Goal: Task Accomplishment & Management: Manage account settings

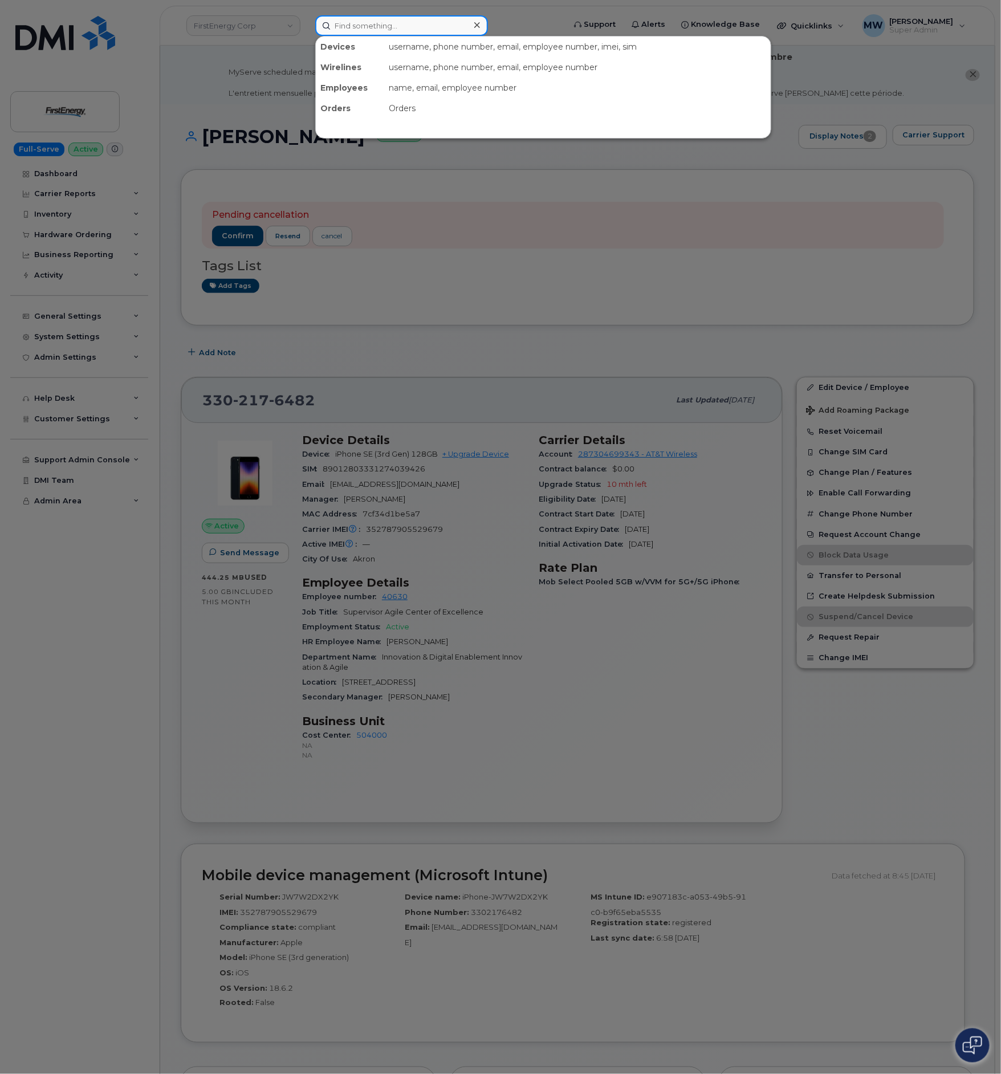
click at [453, 22] on input at bounding box center [401, 25] width 173 height 21
paste input "F9FZNBF5MDG1"
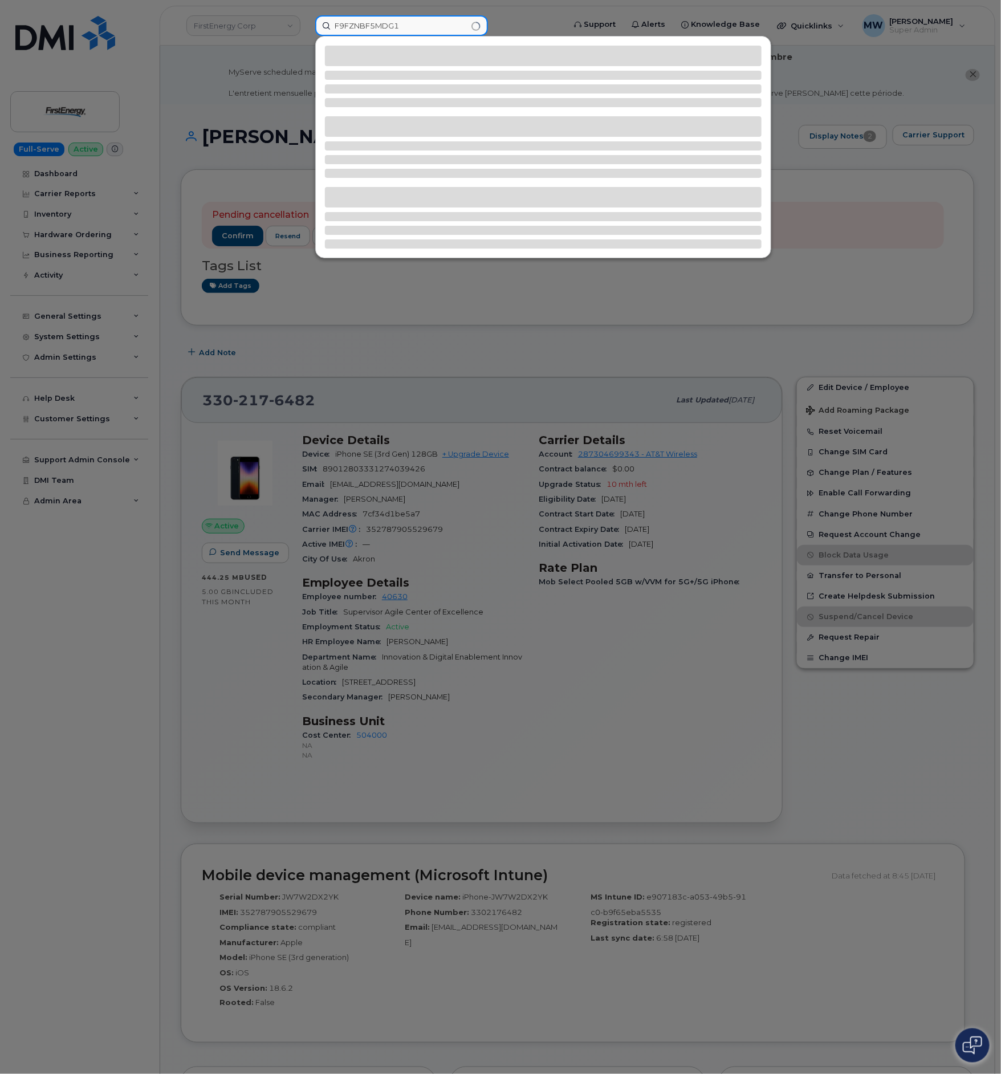
type input "F9FZNBF5MDG1"
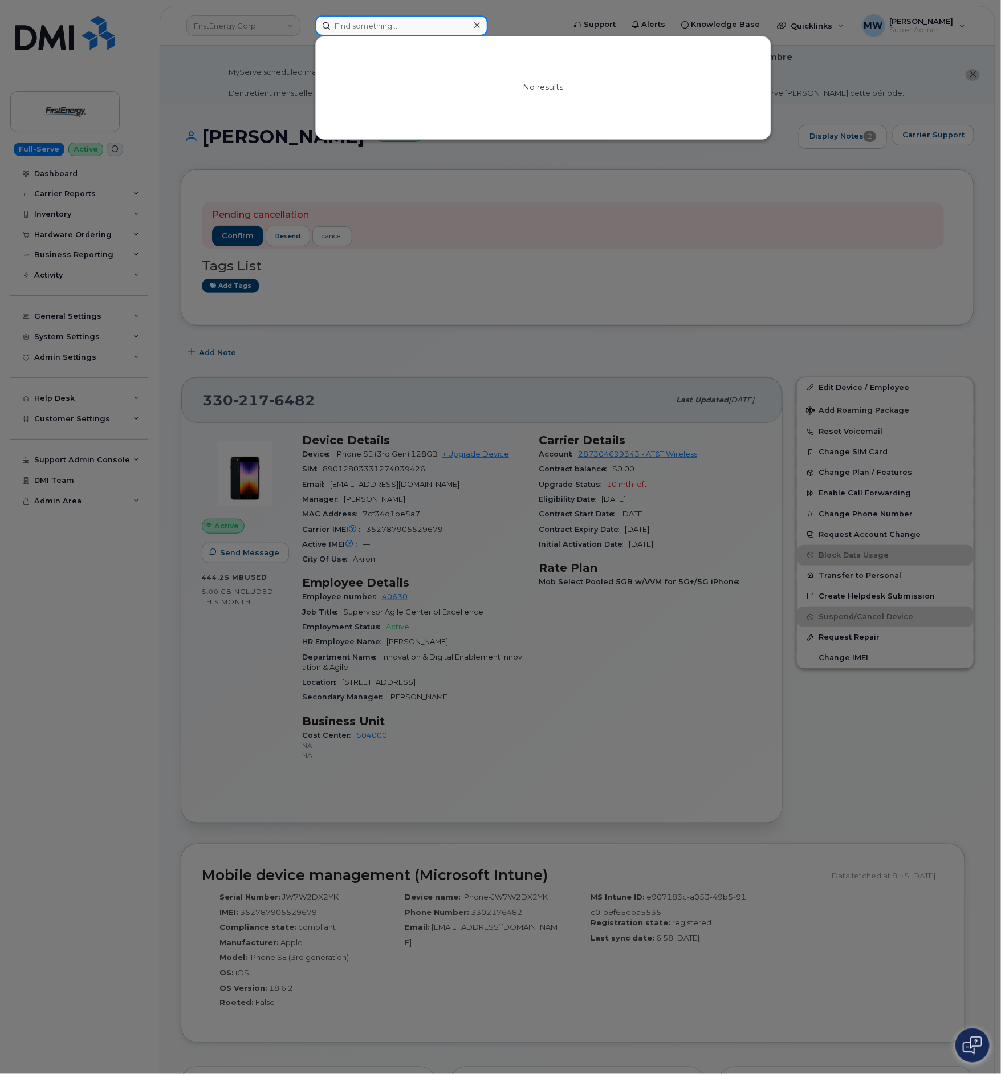
drag, startPoint x: 426, startPoint y: 26, endPoint x: 340, endPoint y: 30, distance: 86.1
click at [344, 30] on input at bounding box center [401, 25] width 173 height 21
paste input "3304143396"
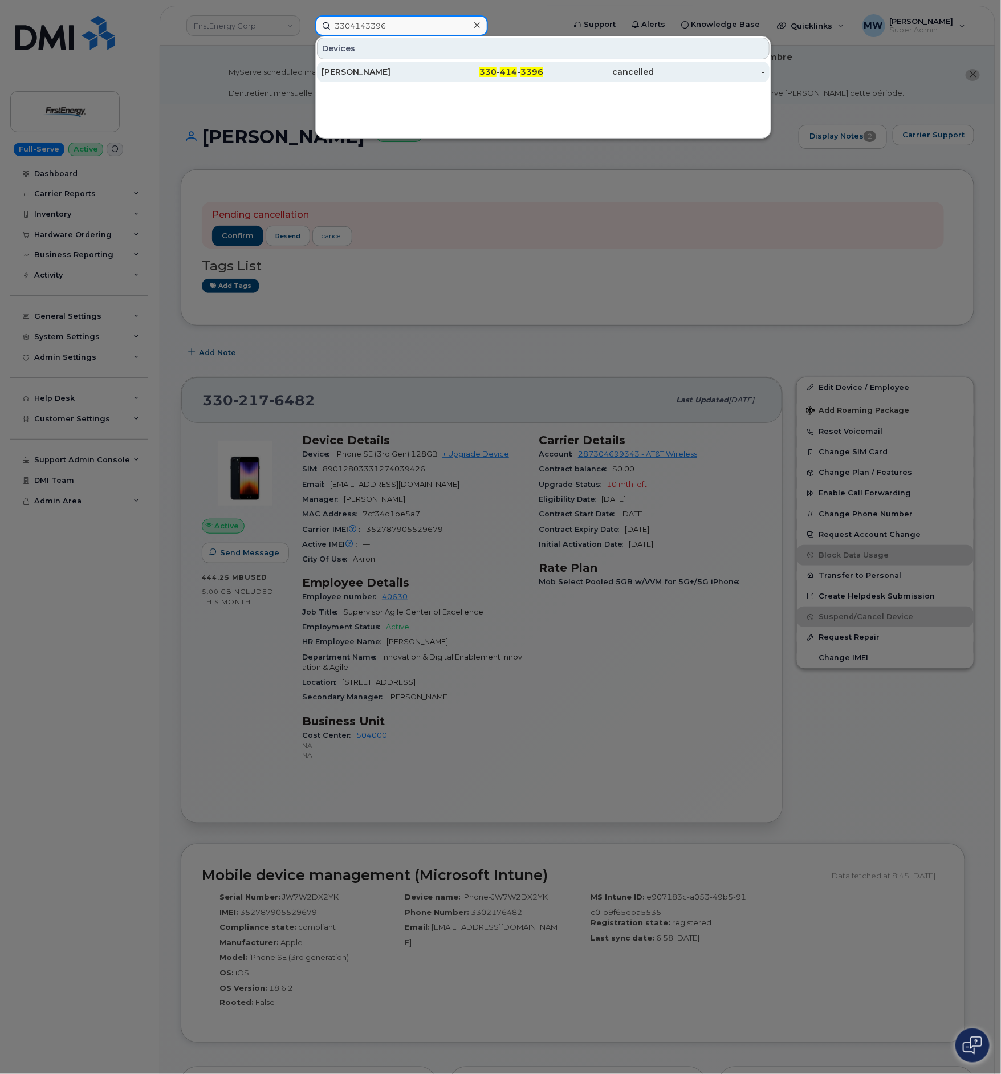
type input "3304143396"
click at [387, 67] on div "KIRSTEN N DRANSFIELD" at bounding box center [376, 71] width 111 height 11
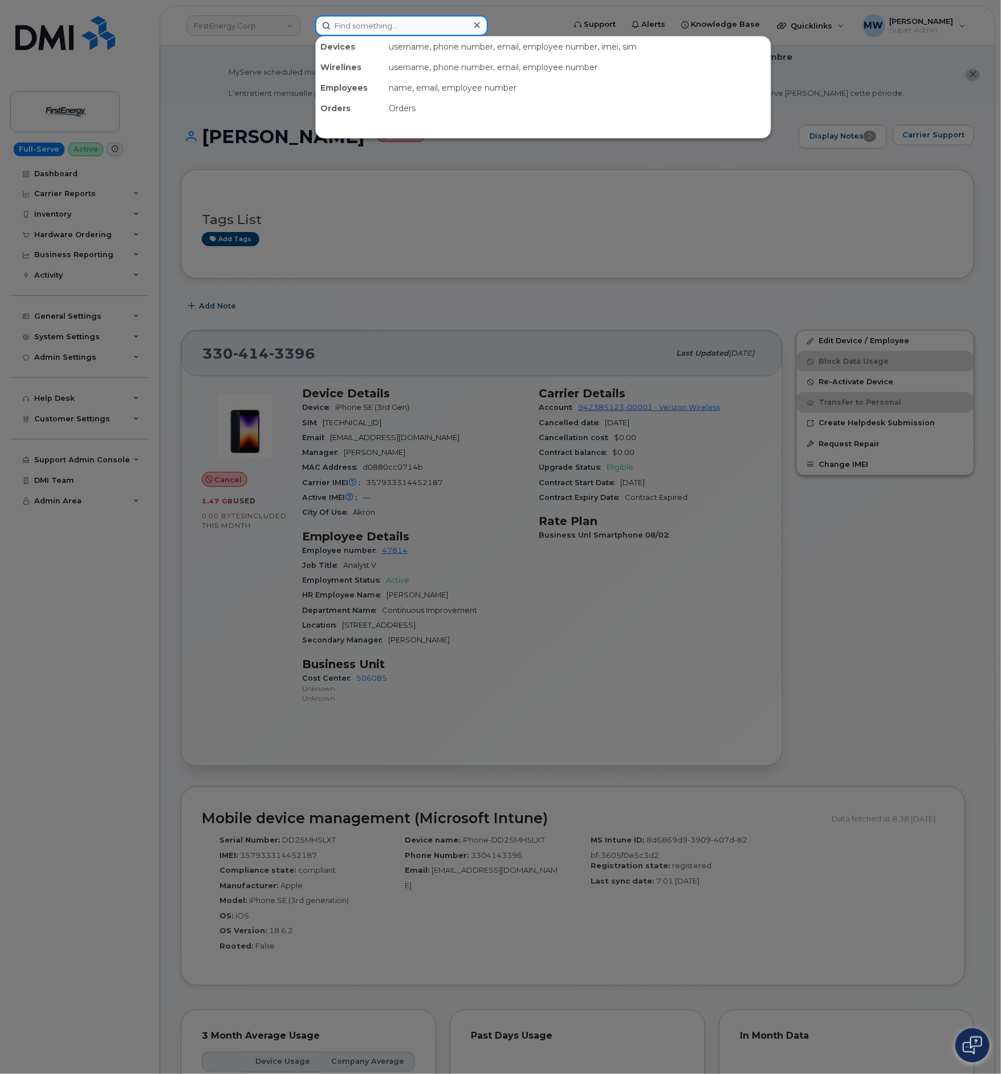
click at [391, 21] on input at bounding box center [401, 25] width 173 height 21
paste input "(216) 543-6126"
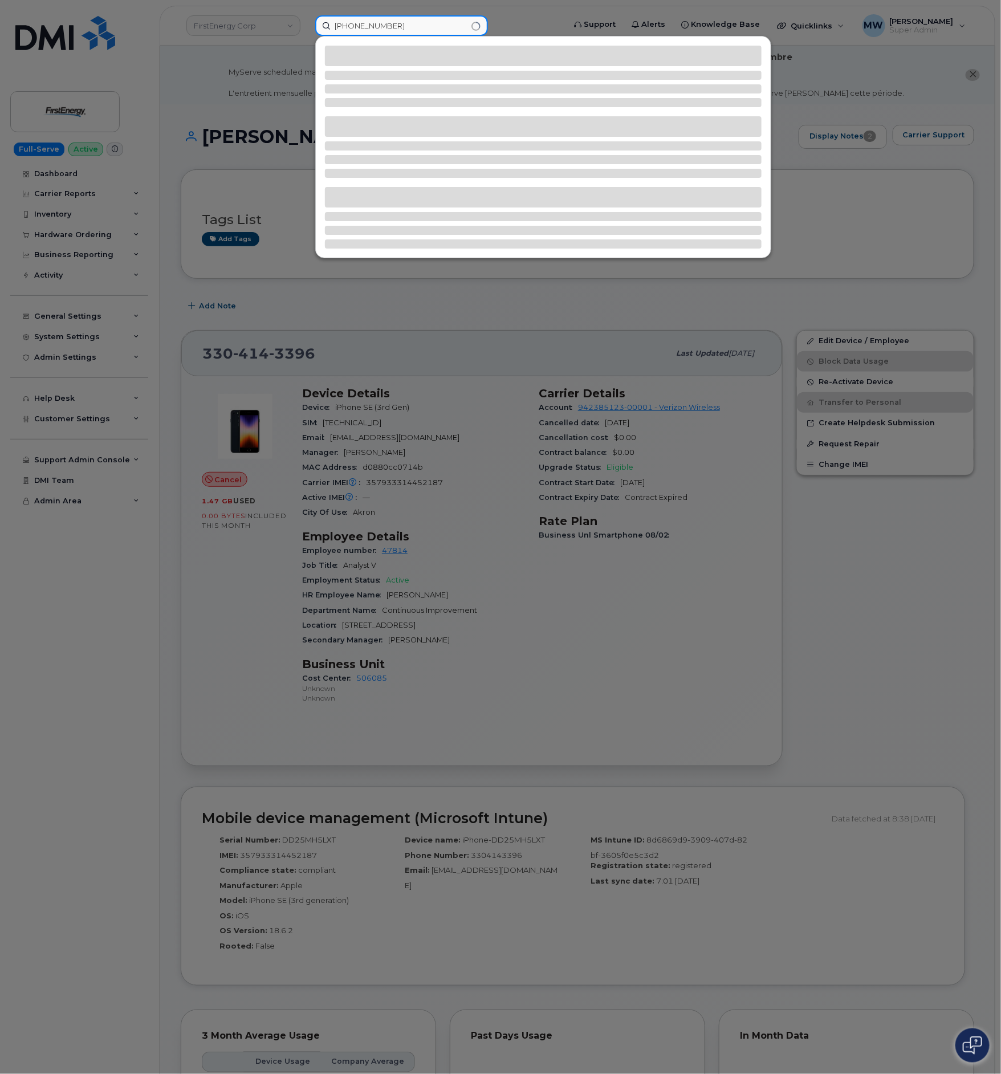
type input "(216) 543-6126"
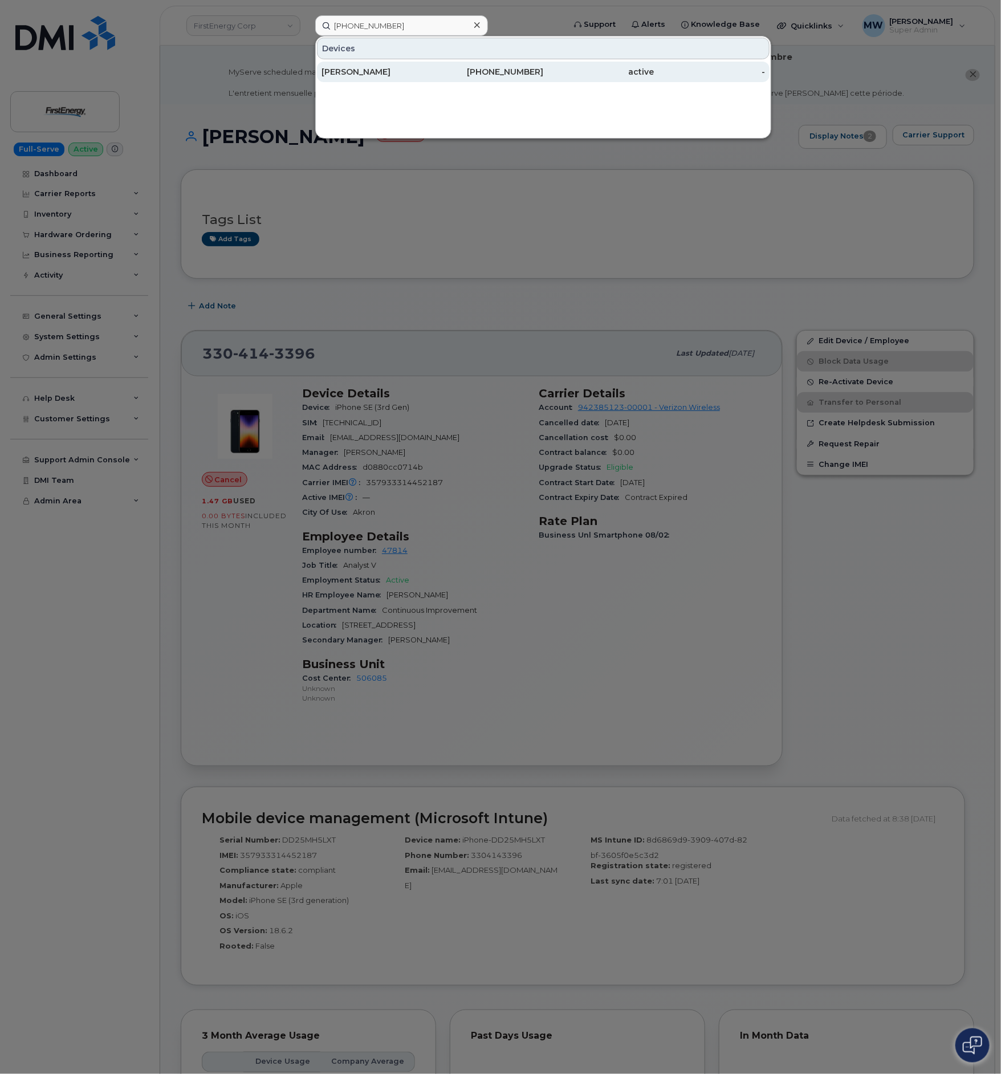
drag, startPoint x: 467, startPoint y: 87, endPoint x: 470, endPoint y: 74, distance: 13.4
click at [469, 80] on div "Devices BREANNA ARNOLD 216-543-6126 active -" at bounding box center [543, 87] width 456 height 103
click at [470, 74] on div "216-543-6126" at bounding box center [487, 71] width 111 height 11
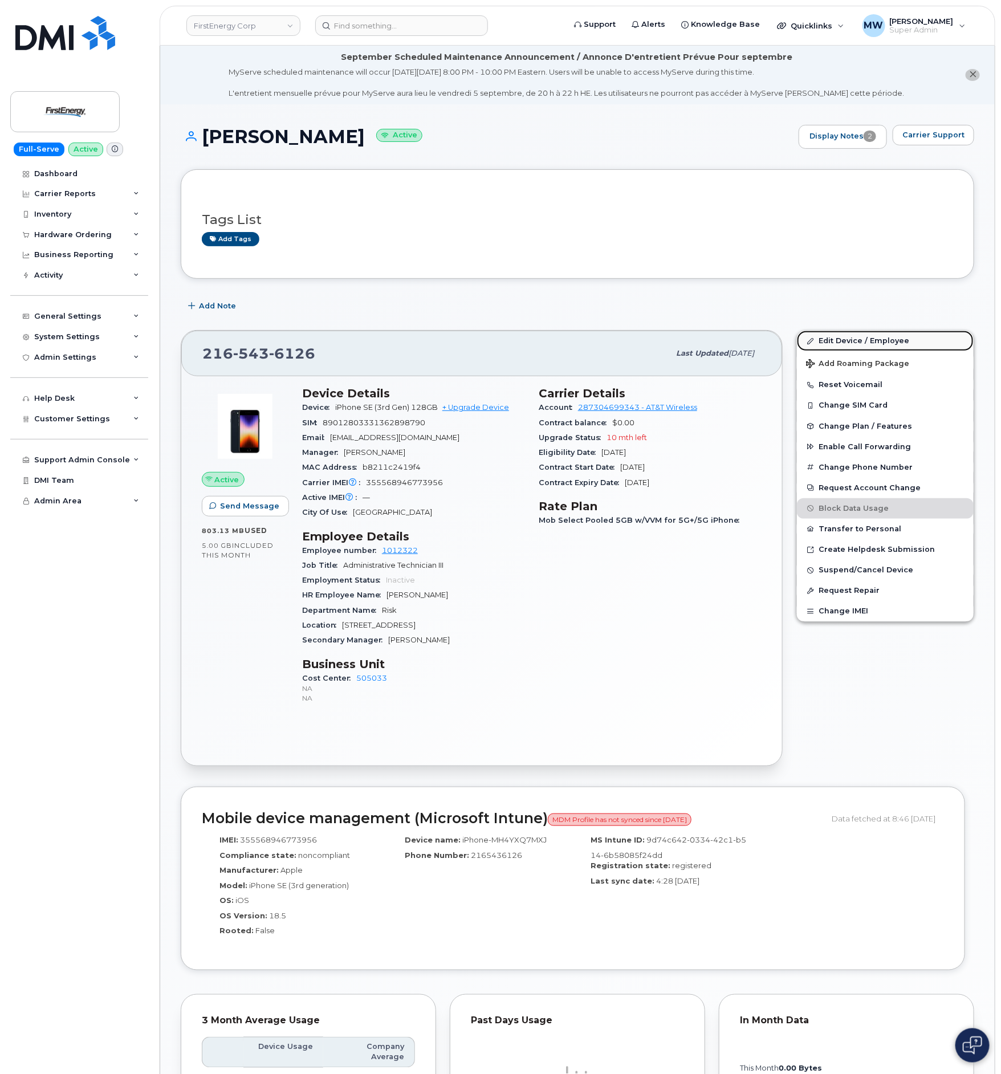
click at [833, 344] on link "Edit Device / Employee" at bounding box center [885, 340] width 177 height 21
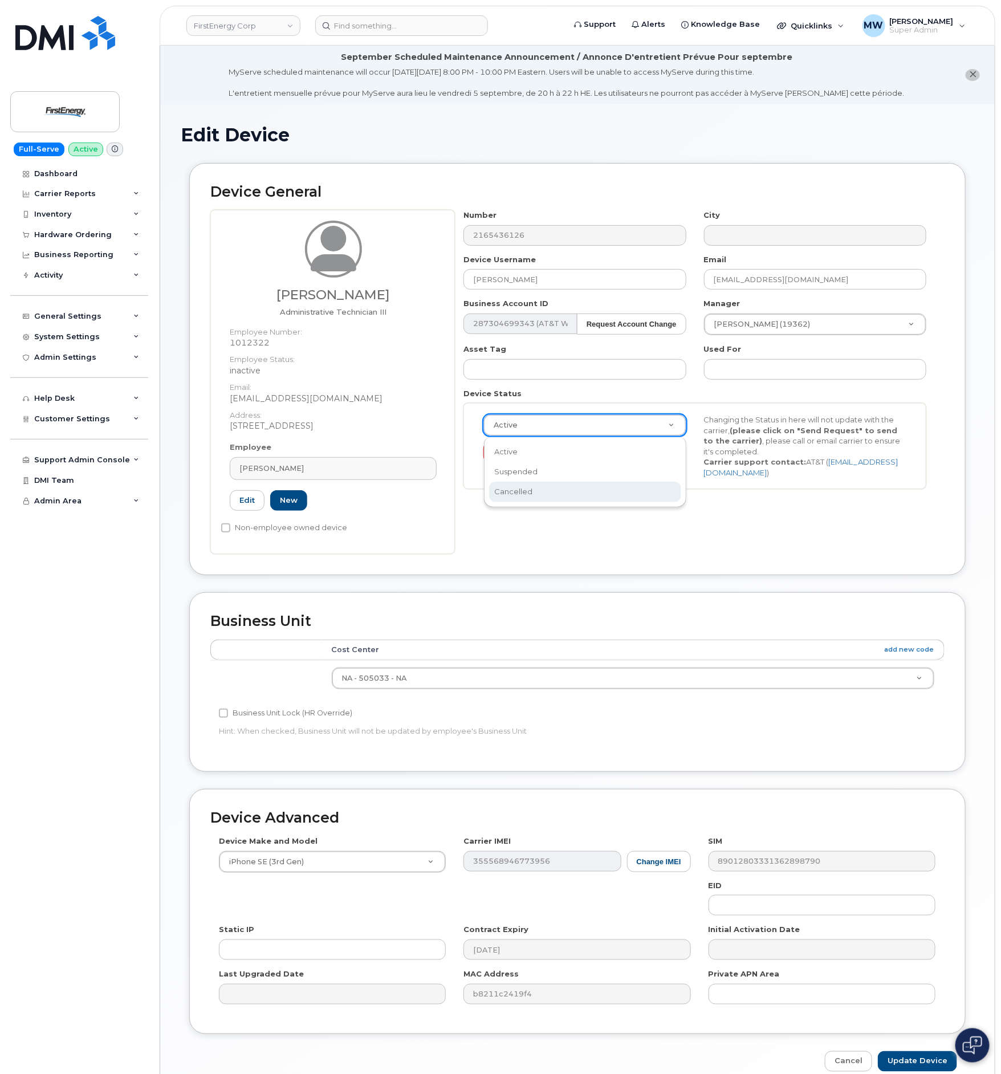
scroll to position [0, 4]
select select "cancelled"
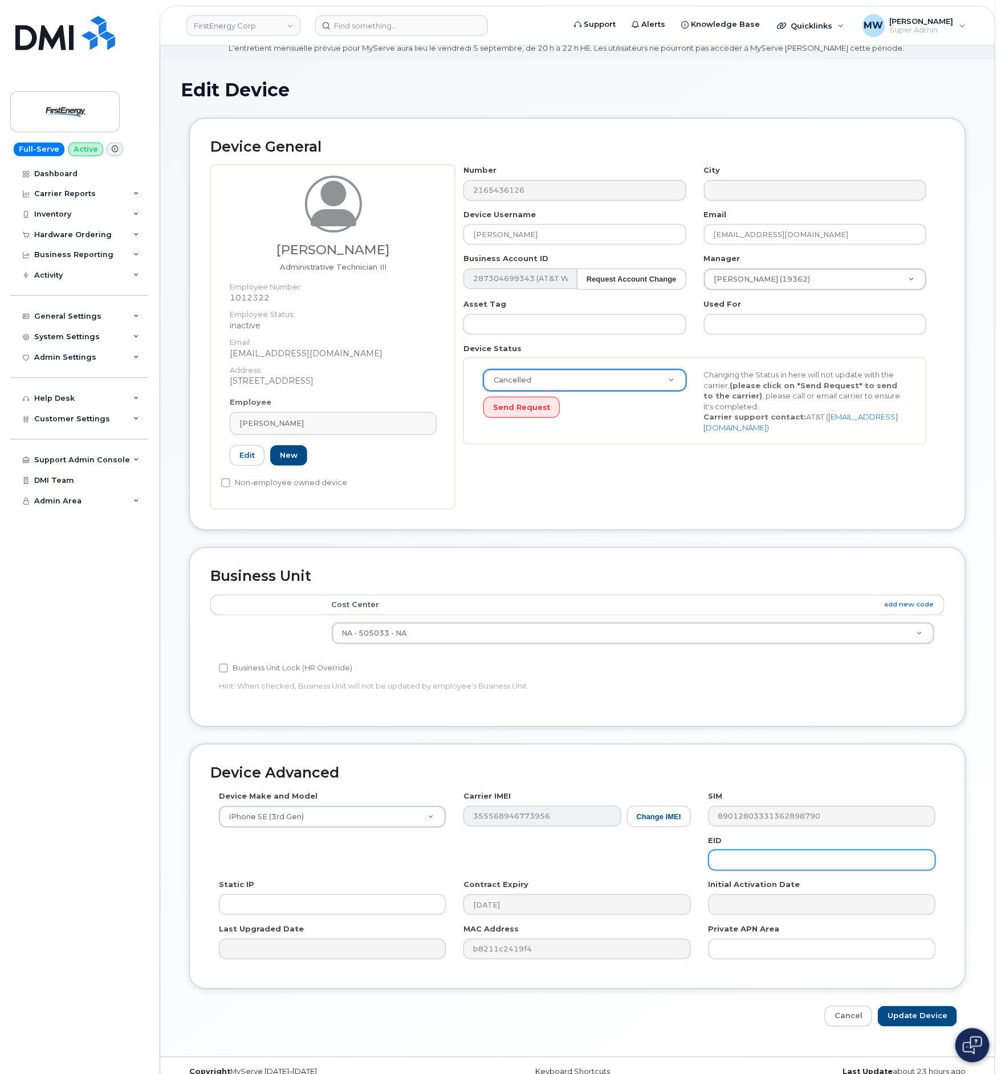
scroll to position [65, 0]
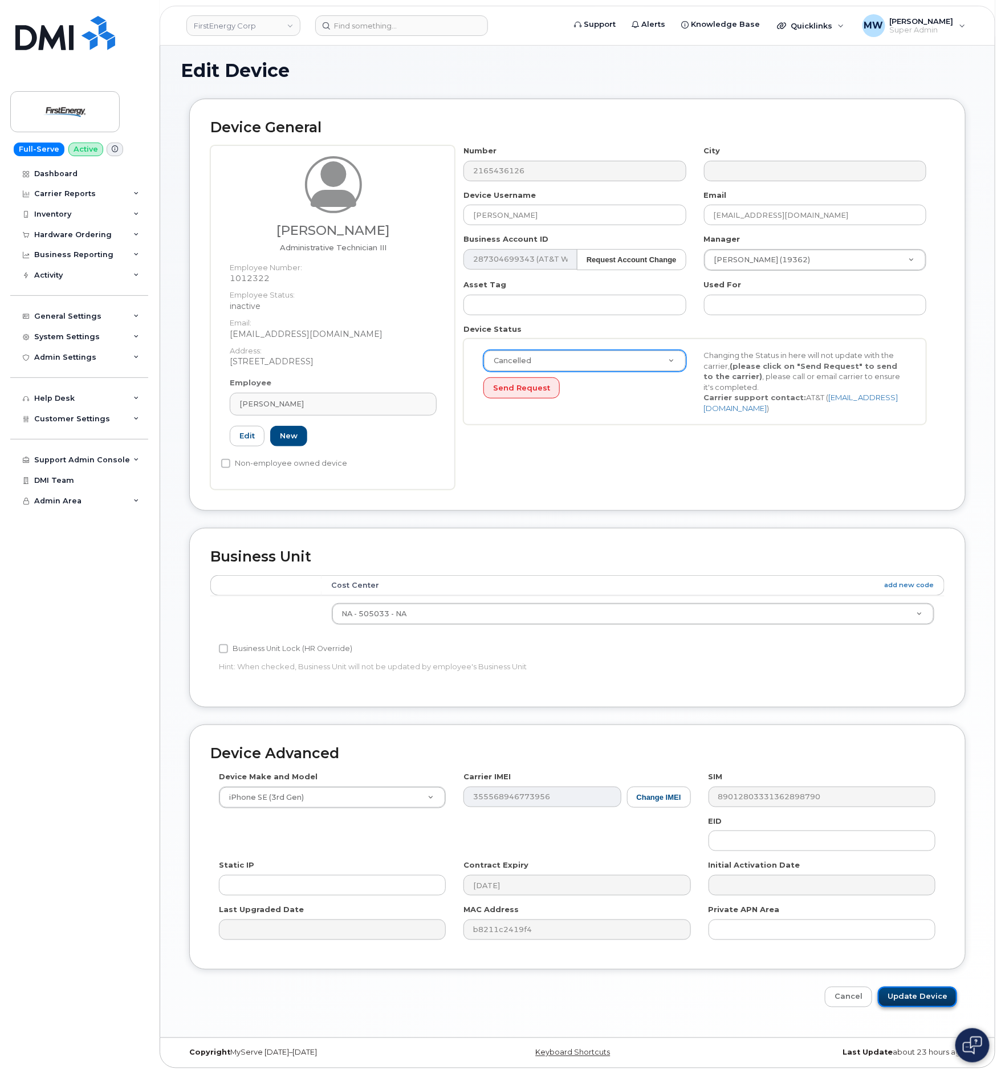
click at [921, 998] on input "Update Device" at bounding box center [917, 996] width 79 height 21
type input "Saving..."
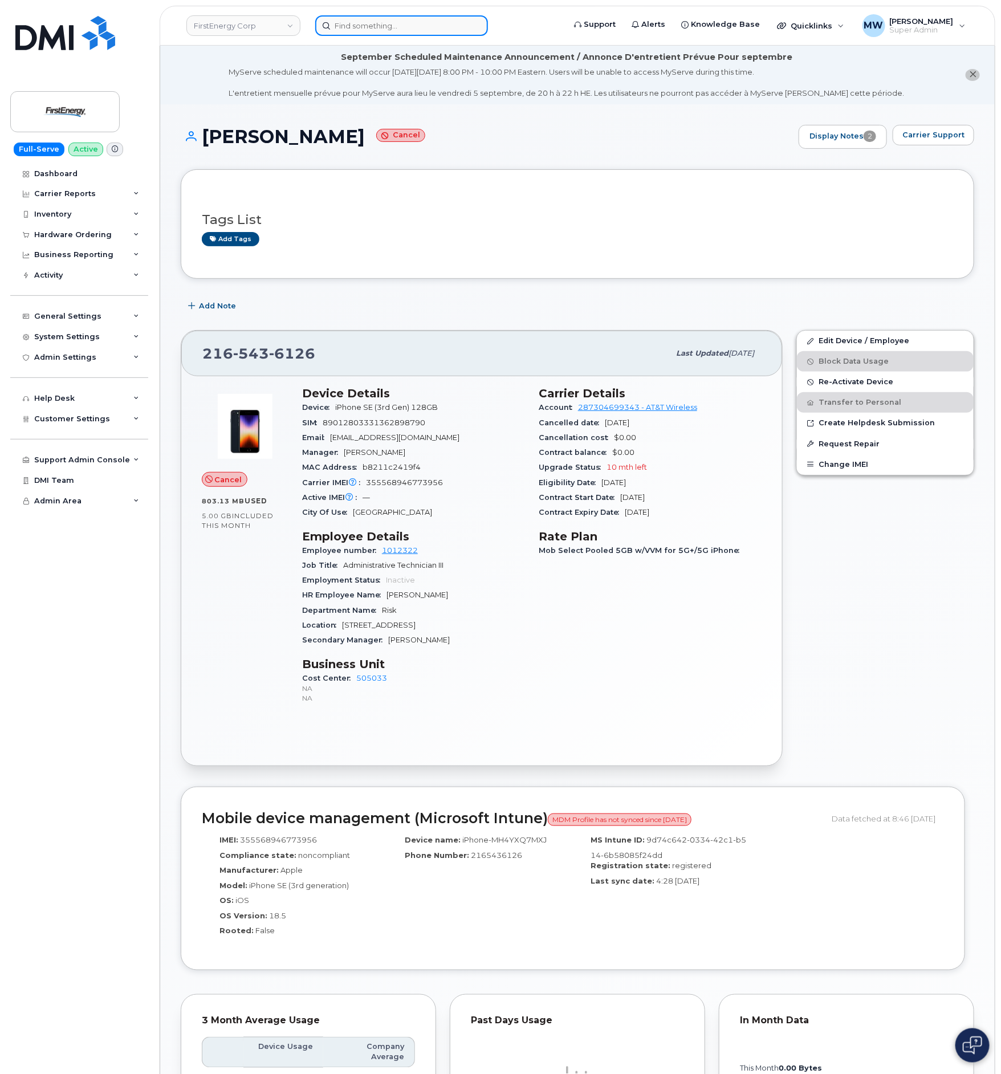
click at [446, 26] on input at bounding box center [401, 25] width 173 height 21
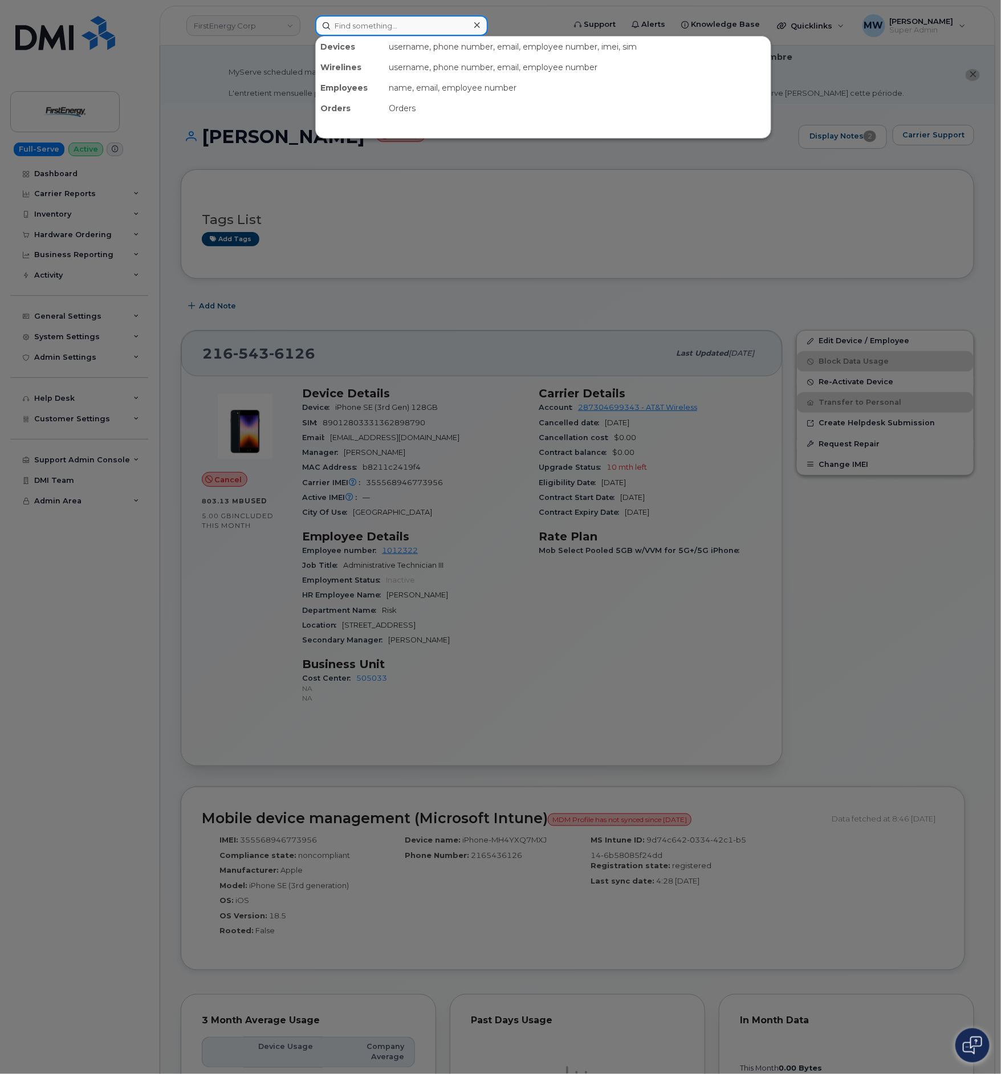
paste input "[PHONE_NUMBER]"
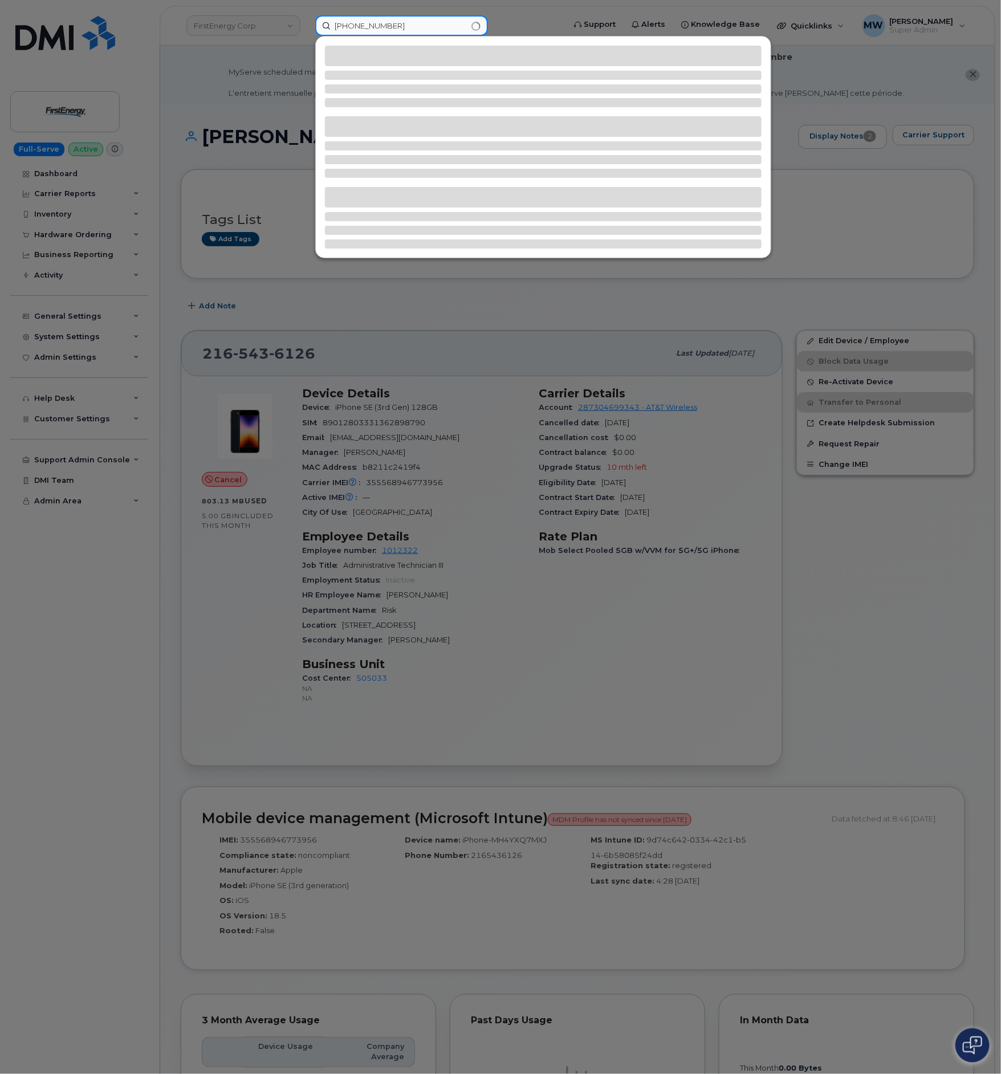
type input "[PHONE_NUMBER]"
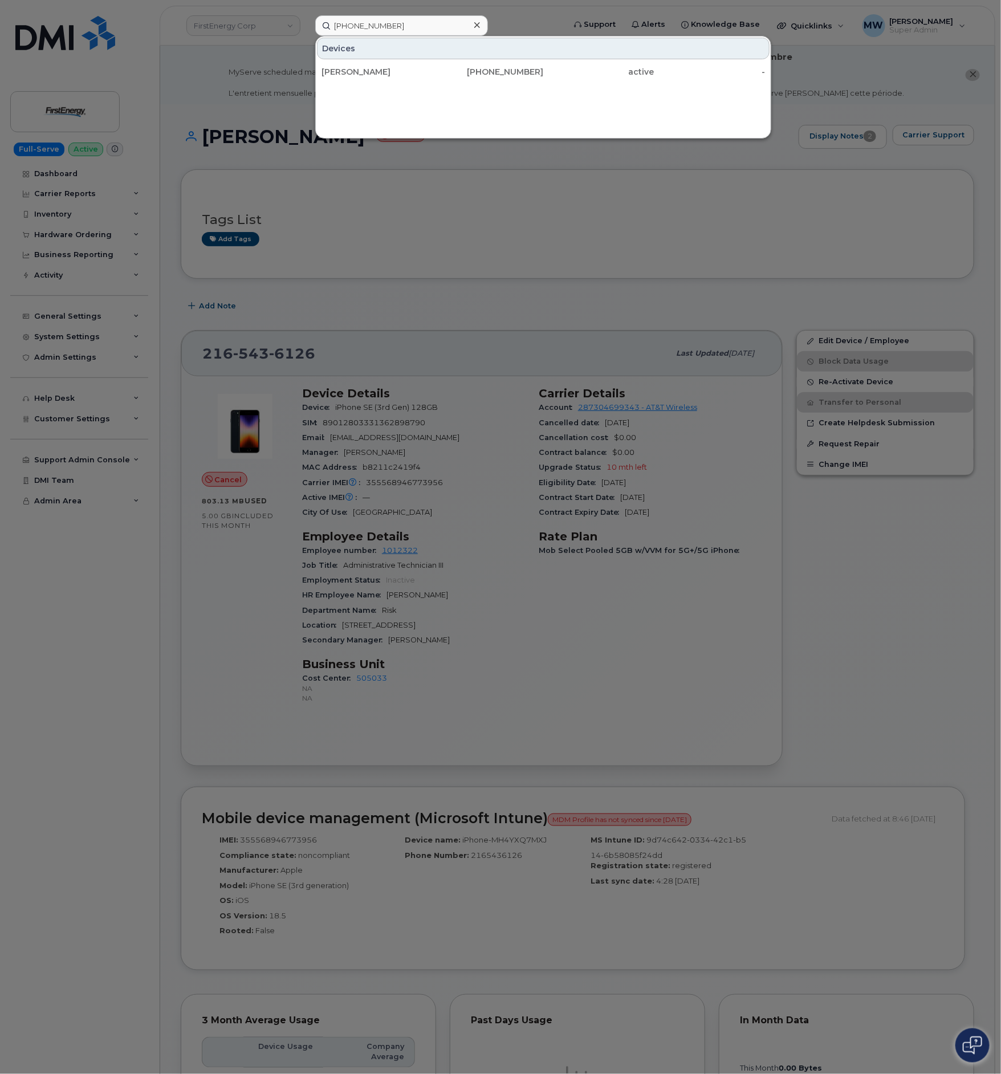
drag, startPoint x: 455, startPoint y: 69, endPoint x: 0, endPoint y: 277, distance: 500.0
click at [455, 69] on div "814-244-1331" at bounding box center [487, 71] width 111 height 11
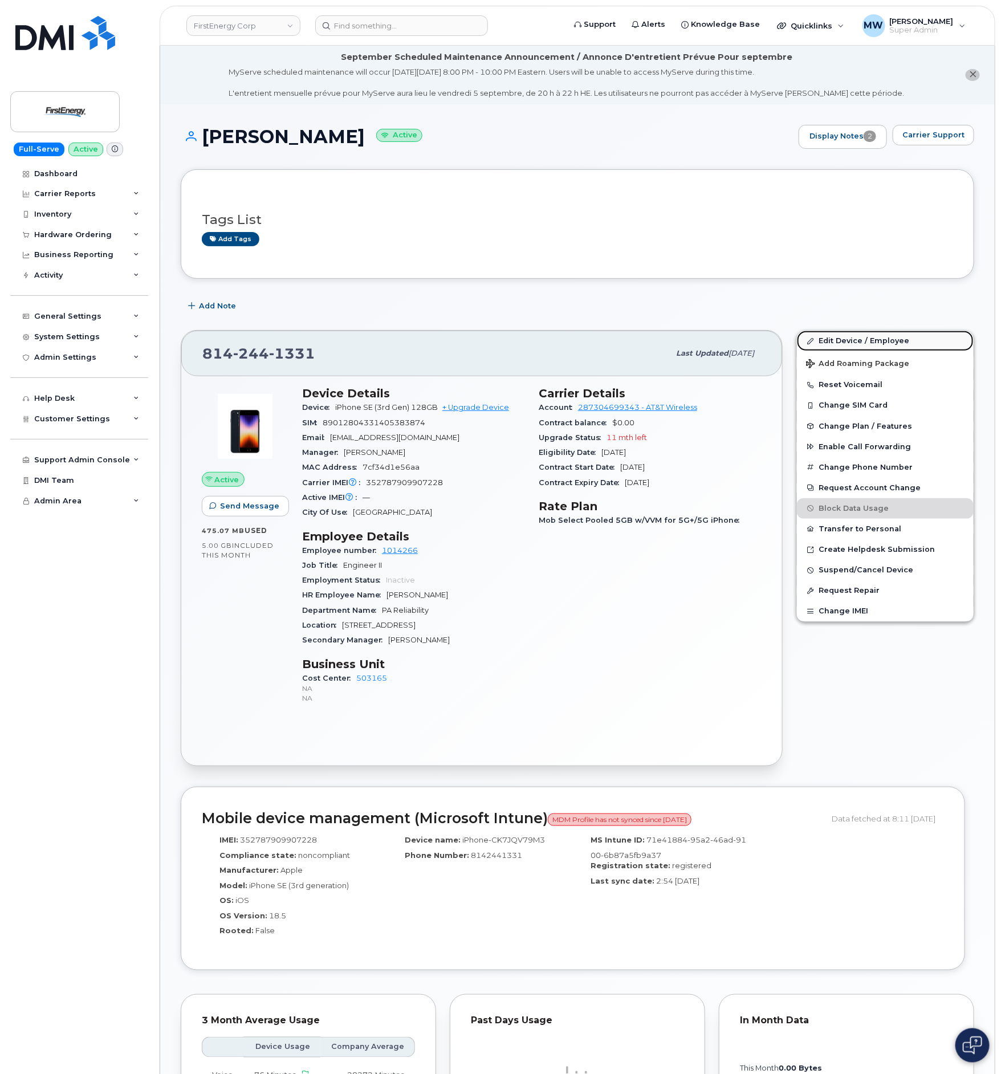
click at [870, 340] on link "Edit Device / Employee" at bounding box center [885, 340] width 177 height 21
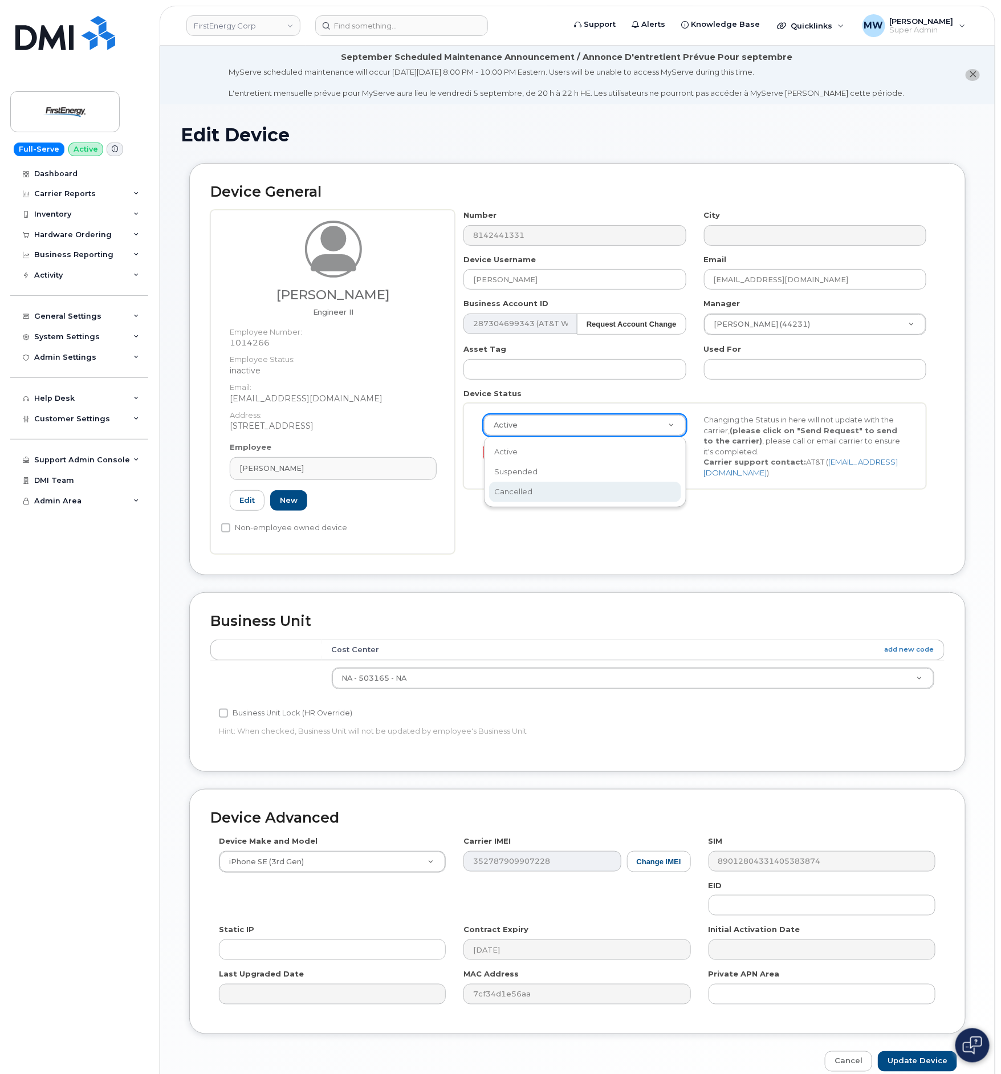
scroll to position [0, 4]
select select "cancelled"
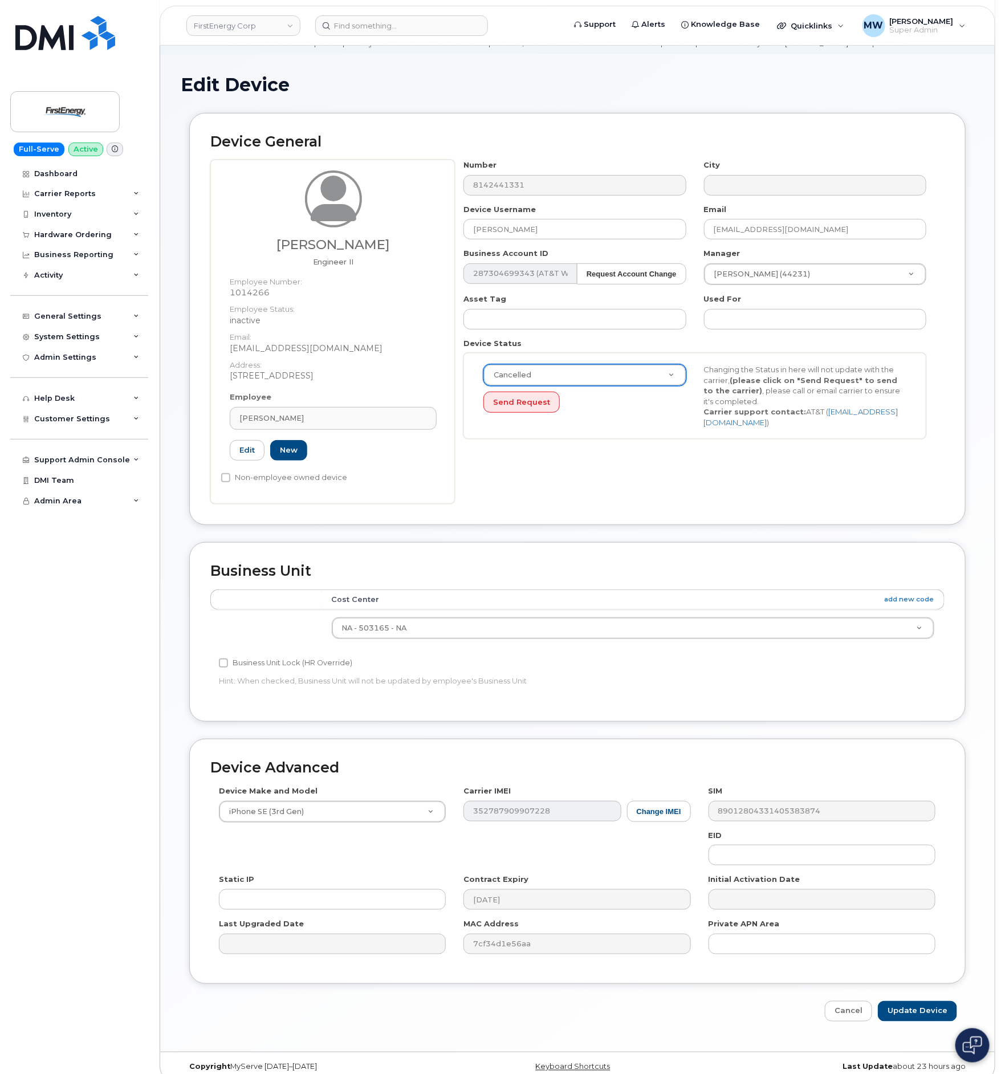
scroll to position [65, 0]
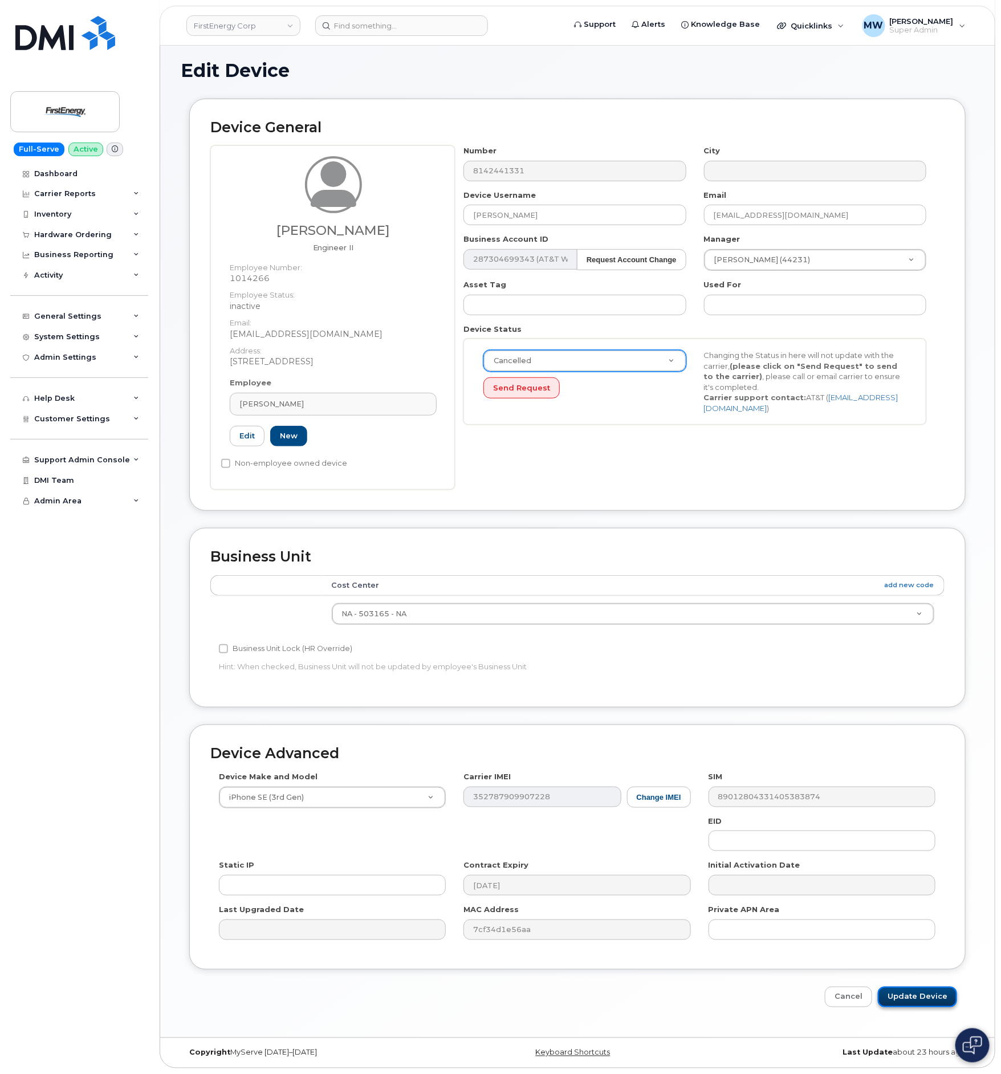
click at [906, 1007] on input "Update Device" at bounding box center [917, 996] width 79 height 21
type input "Saving..."
